Goal: Information Seeking & Learning: Find specific fact

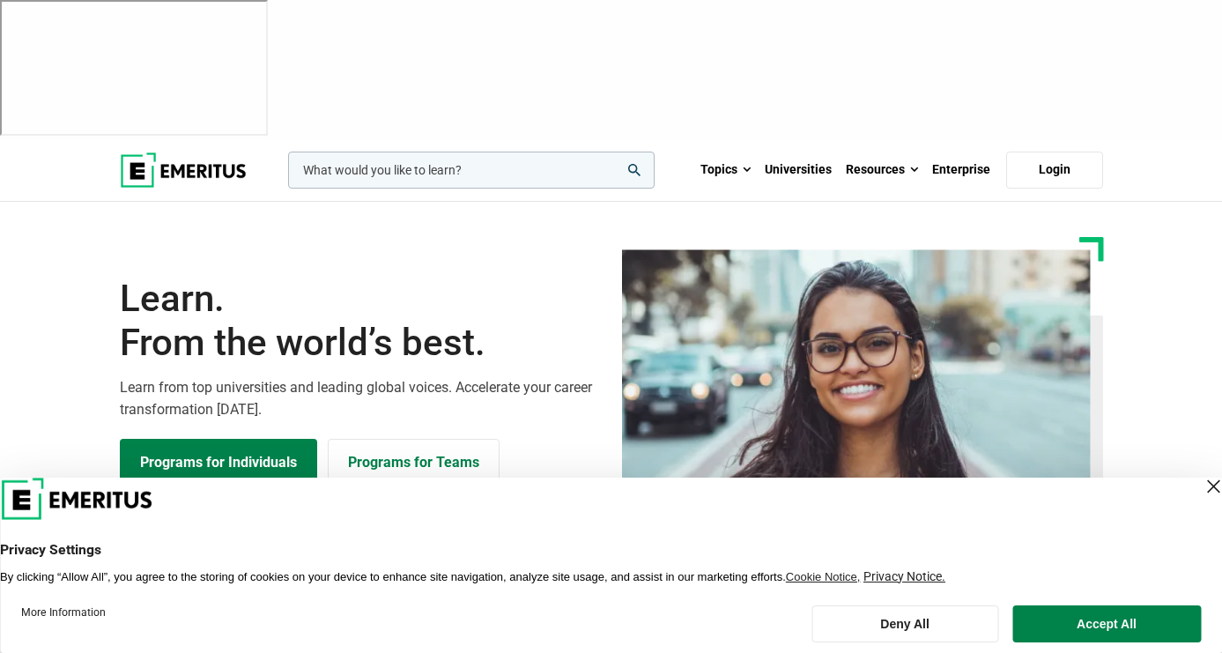
click at [1059, 625] on button "Accept All" at bounding box center [1106, 623] width 189 height 37
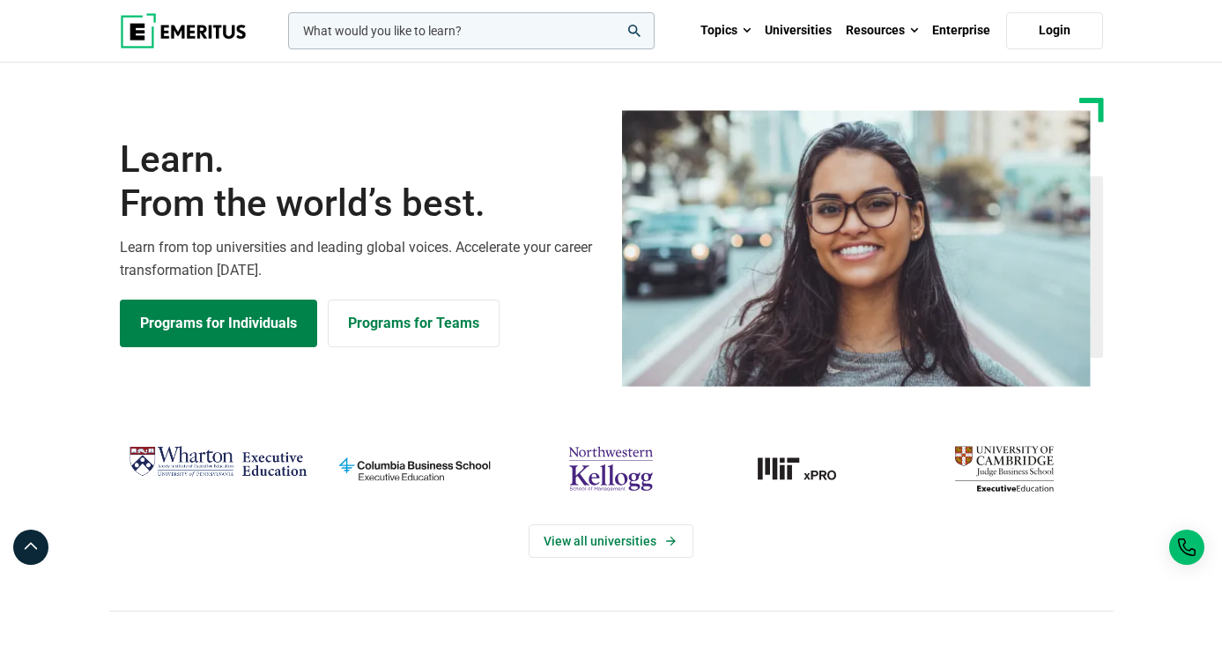
click at [441, 39] on input "woocommerce-product-search-field-0" at bounding box center [471, 30] width 367 height 37
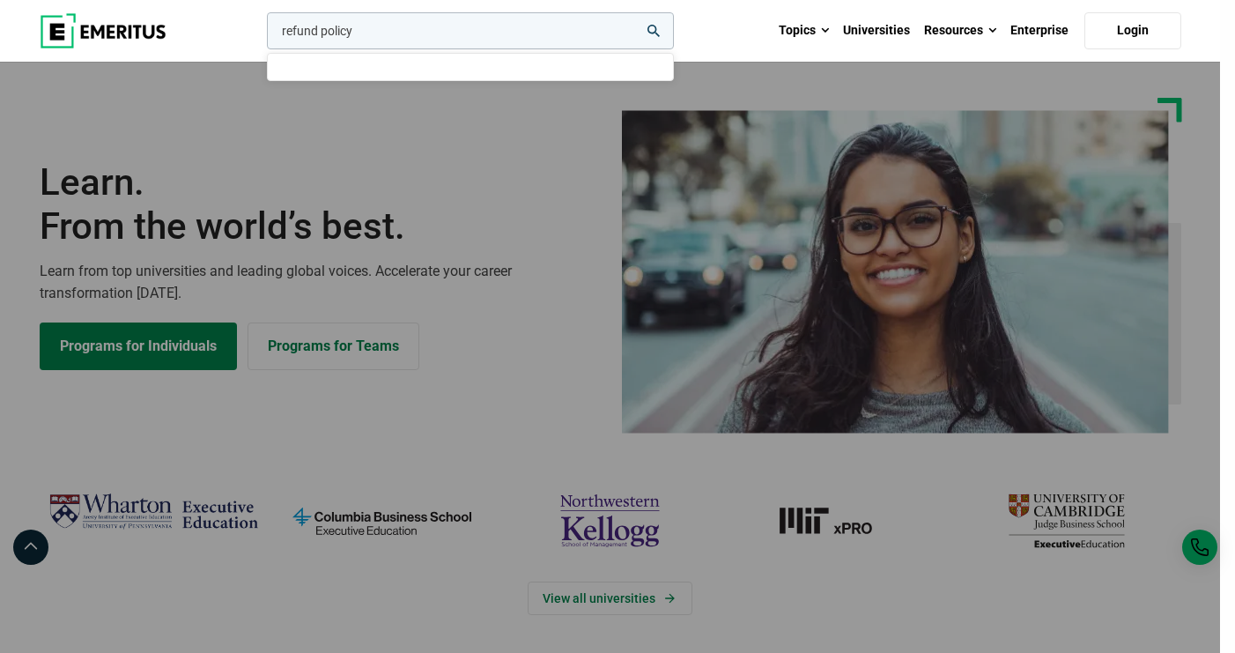
type input "refund policy"
click at [263, 35] on button "search" at bounding box center [263, 35] width 0 height 0
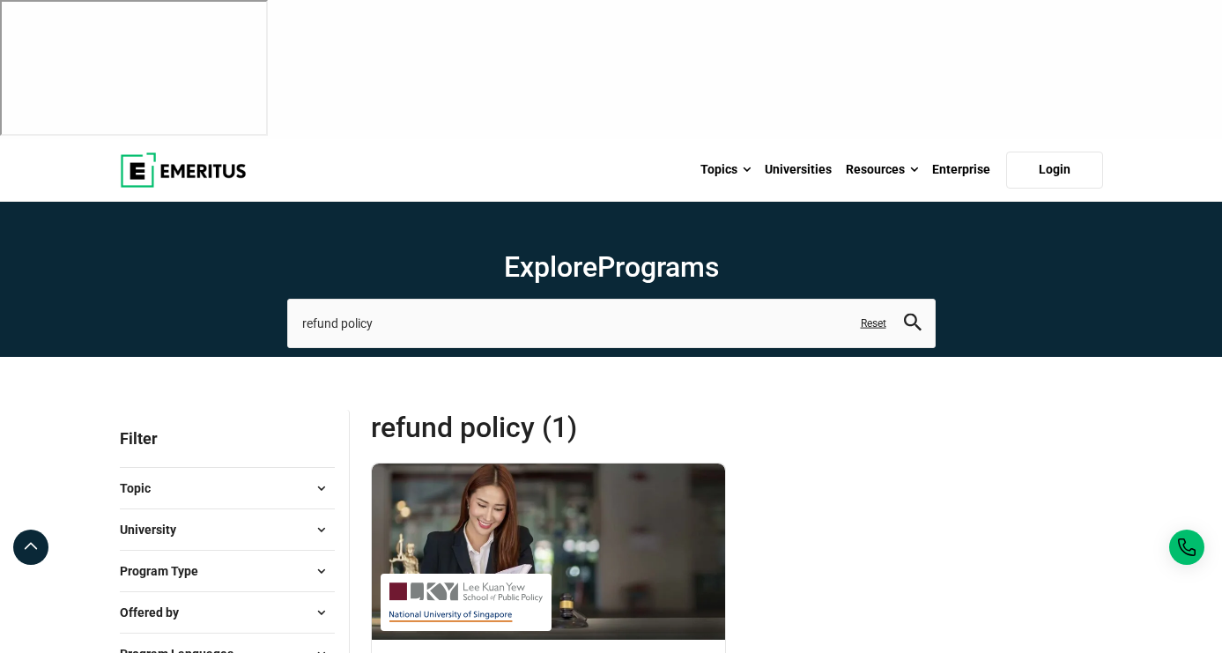
click at [120, 152] on img at bounding box center [183, 169] width 127 height 35
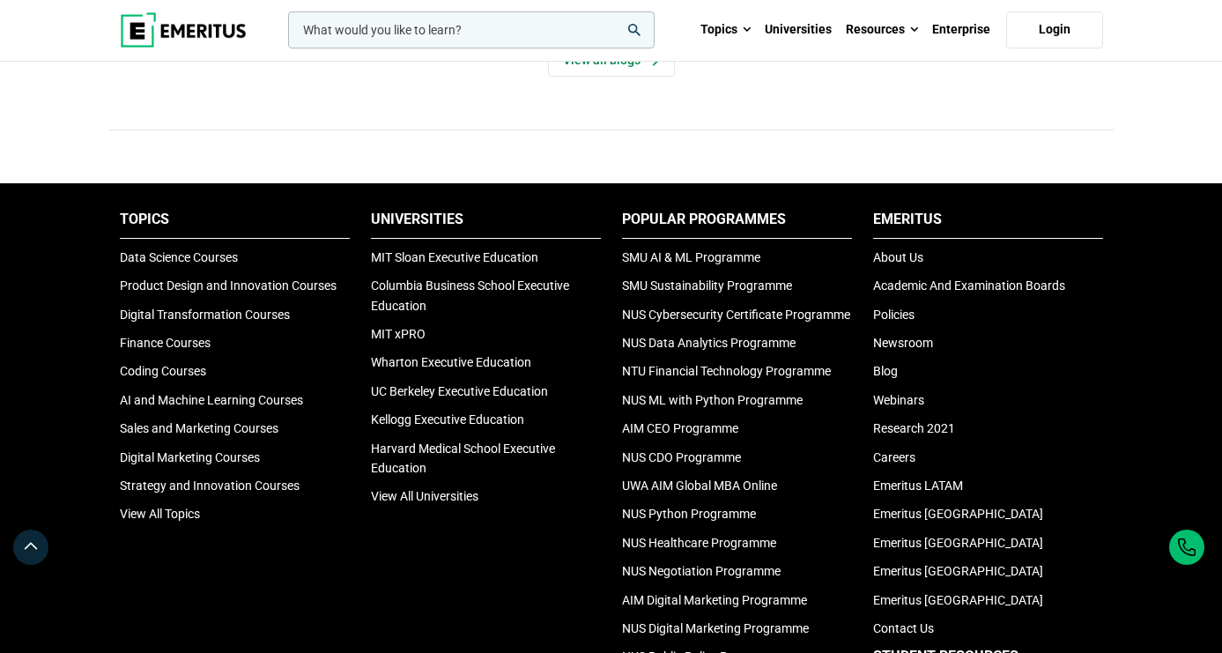
scroll to position [5857, 0]
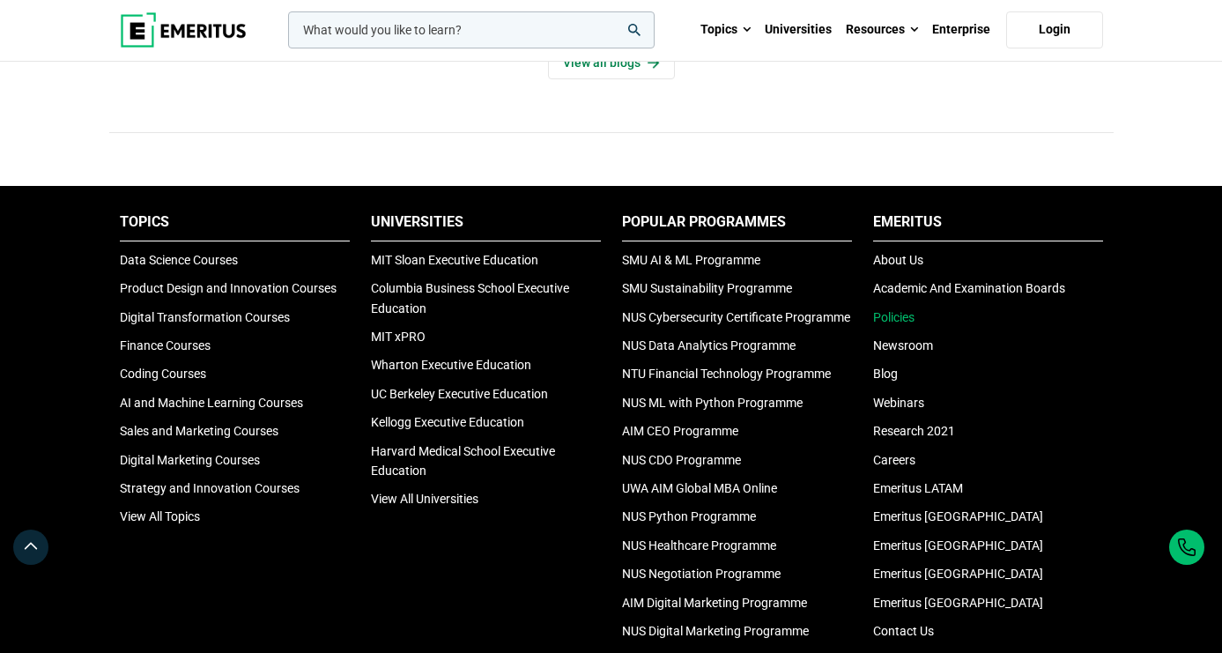
click at [915, 310] on link "Policies" at bounding box center [893, 317] width 41 height 14
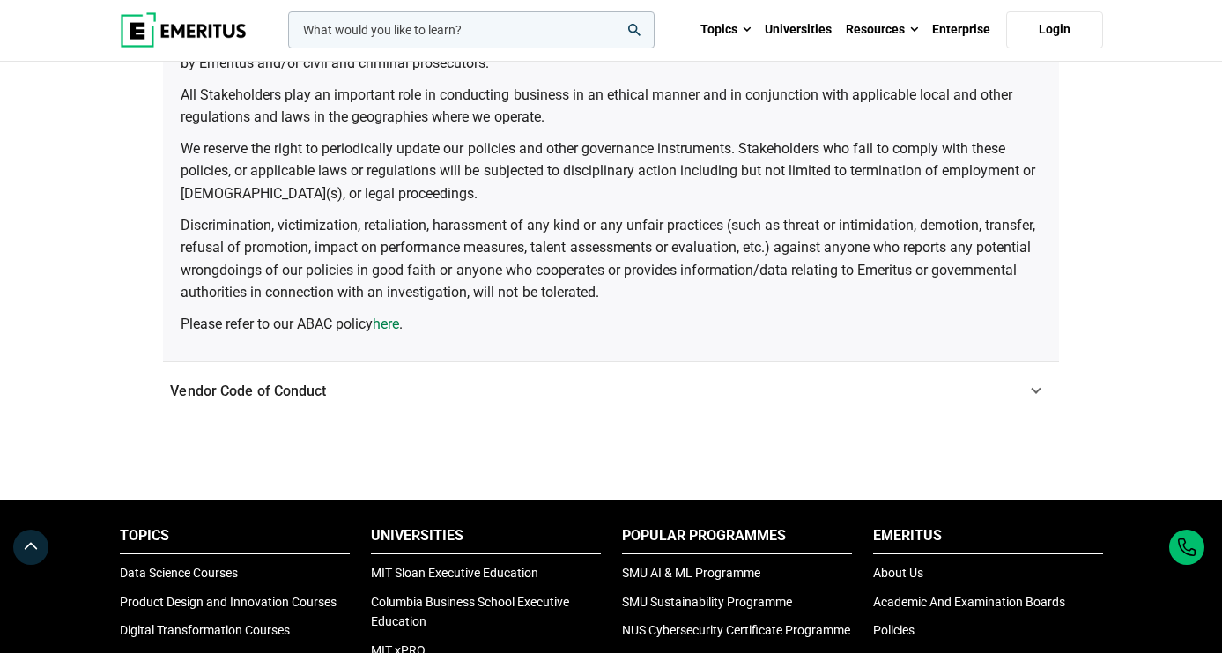
scroll to position [523, 0]
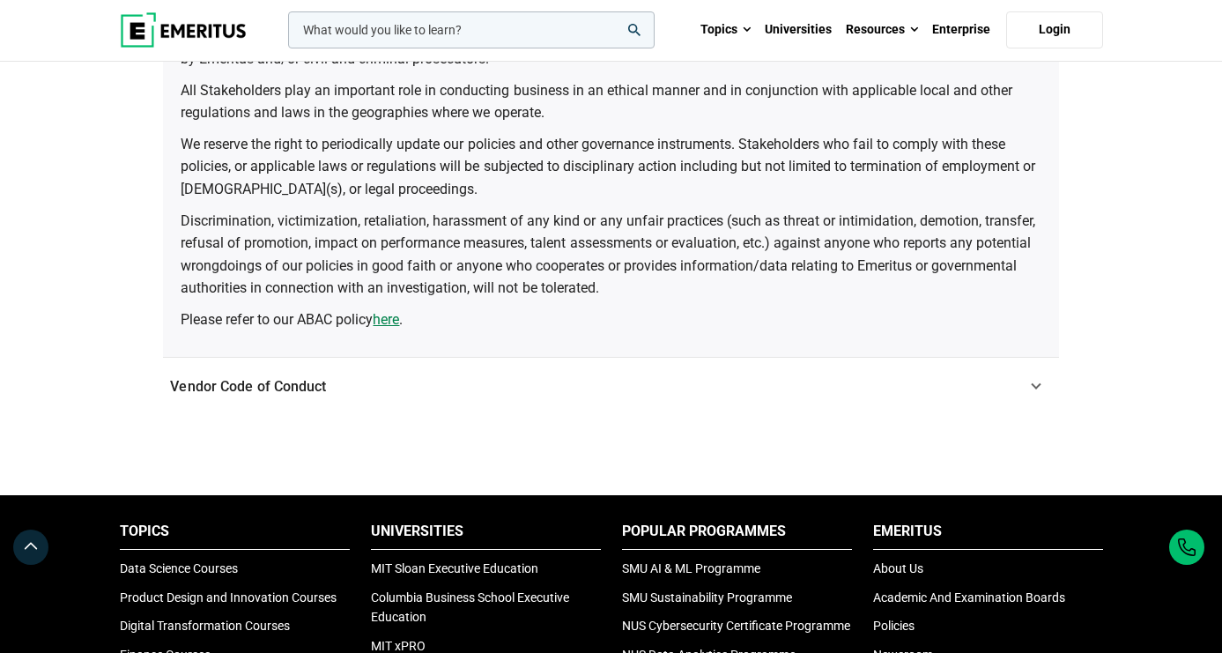
click at [1029, 385] on link "Vendor Code of Conduct" at bounding box center [610, 387] width 895 height 58
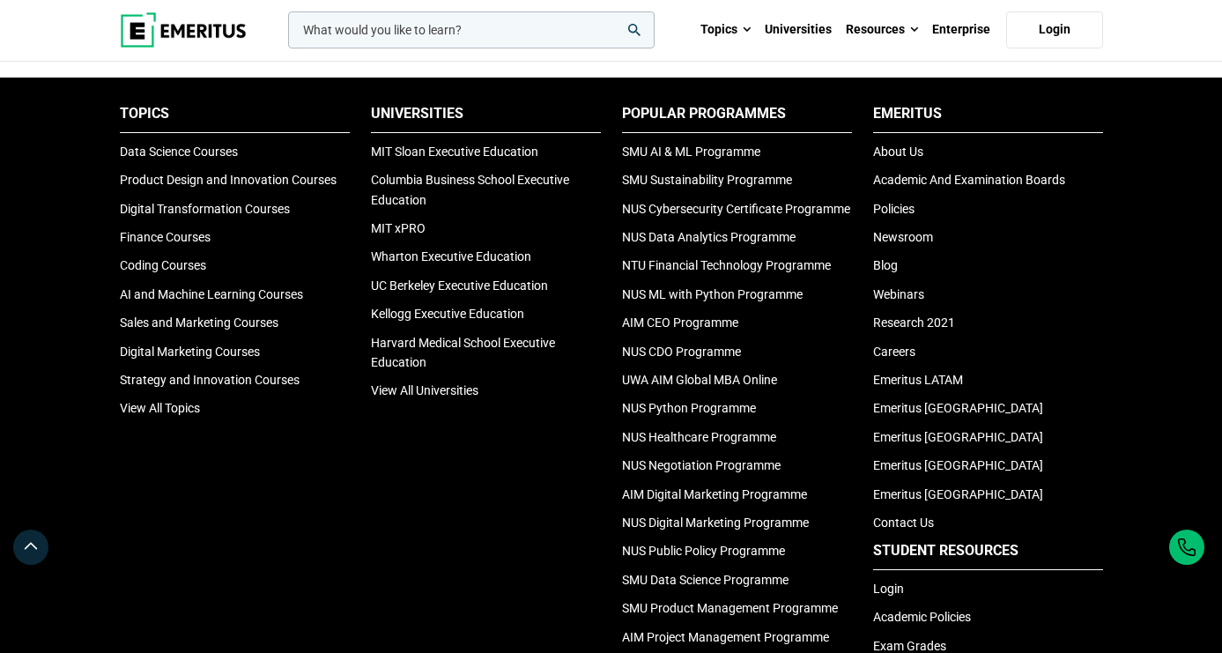
scroll to position [624, 0]
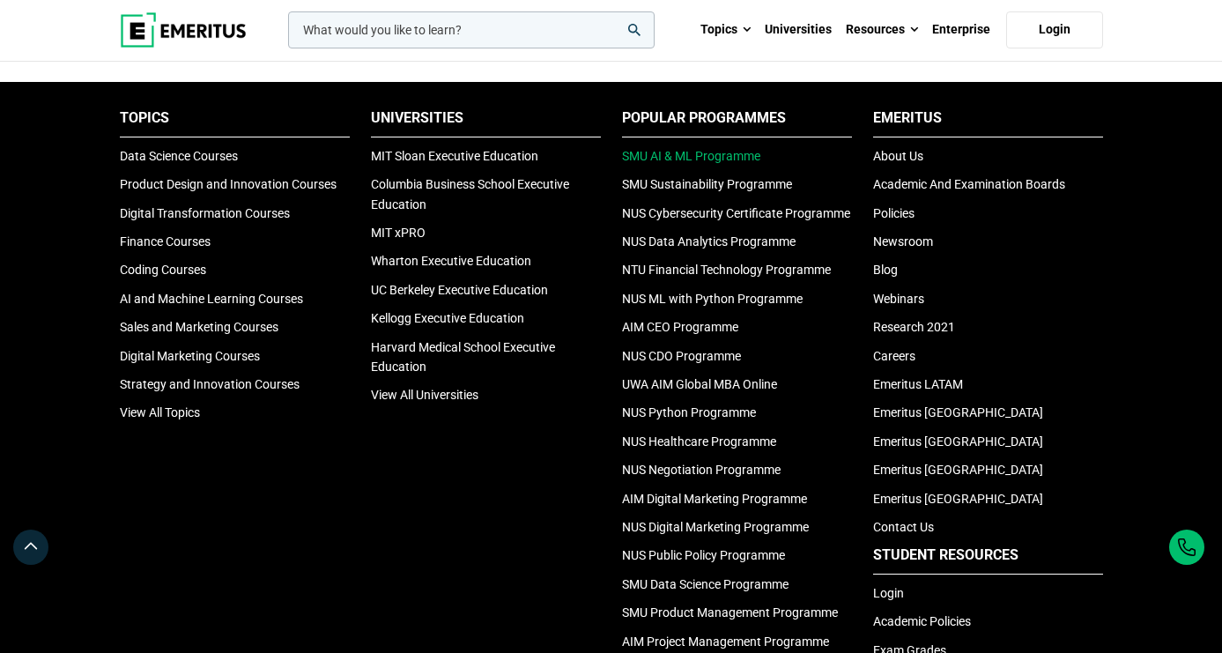
click at [660, 152] on link "SMU AI & ML Programme" at bounding box center [691, 156] width 138 height 14
